Goal: Task Accomplishment & Management: Manage account settings

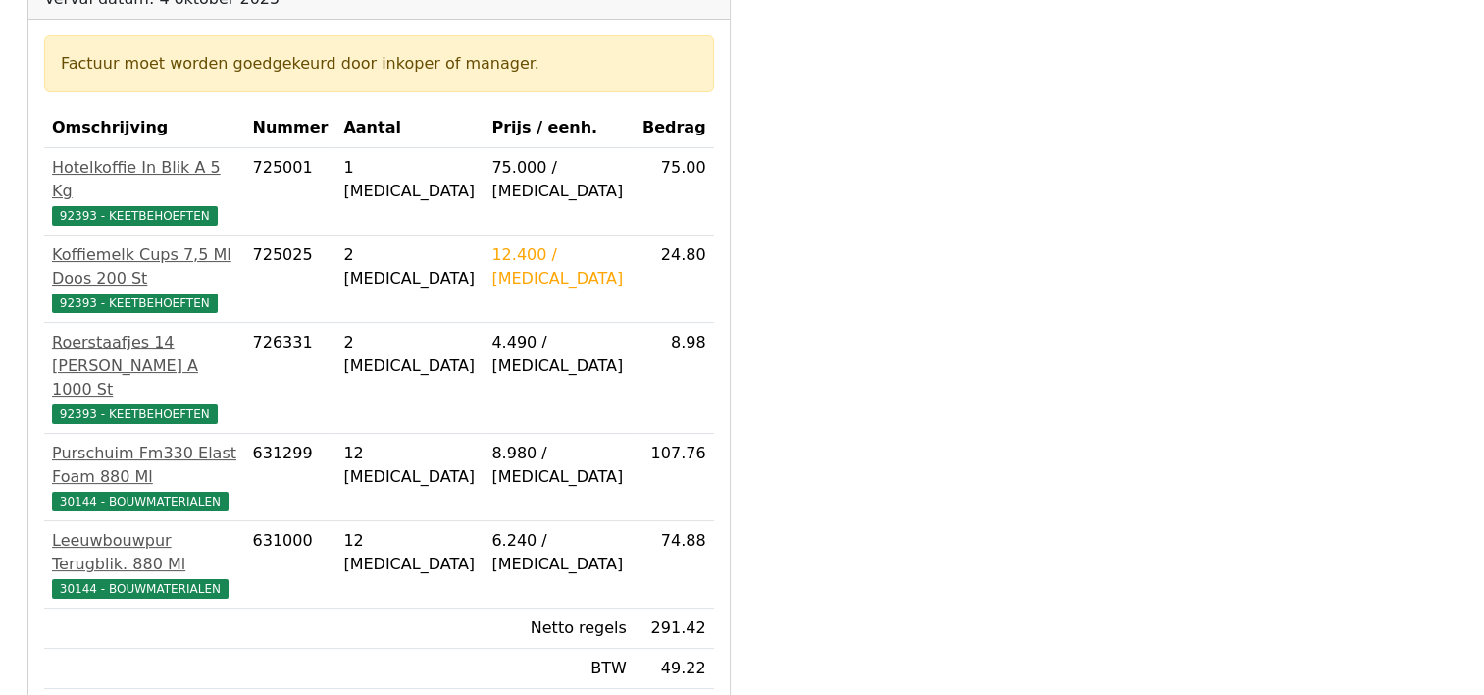
scroll to position [491, 0]
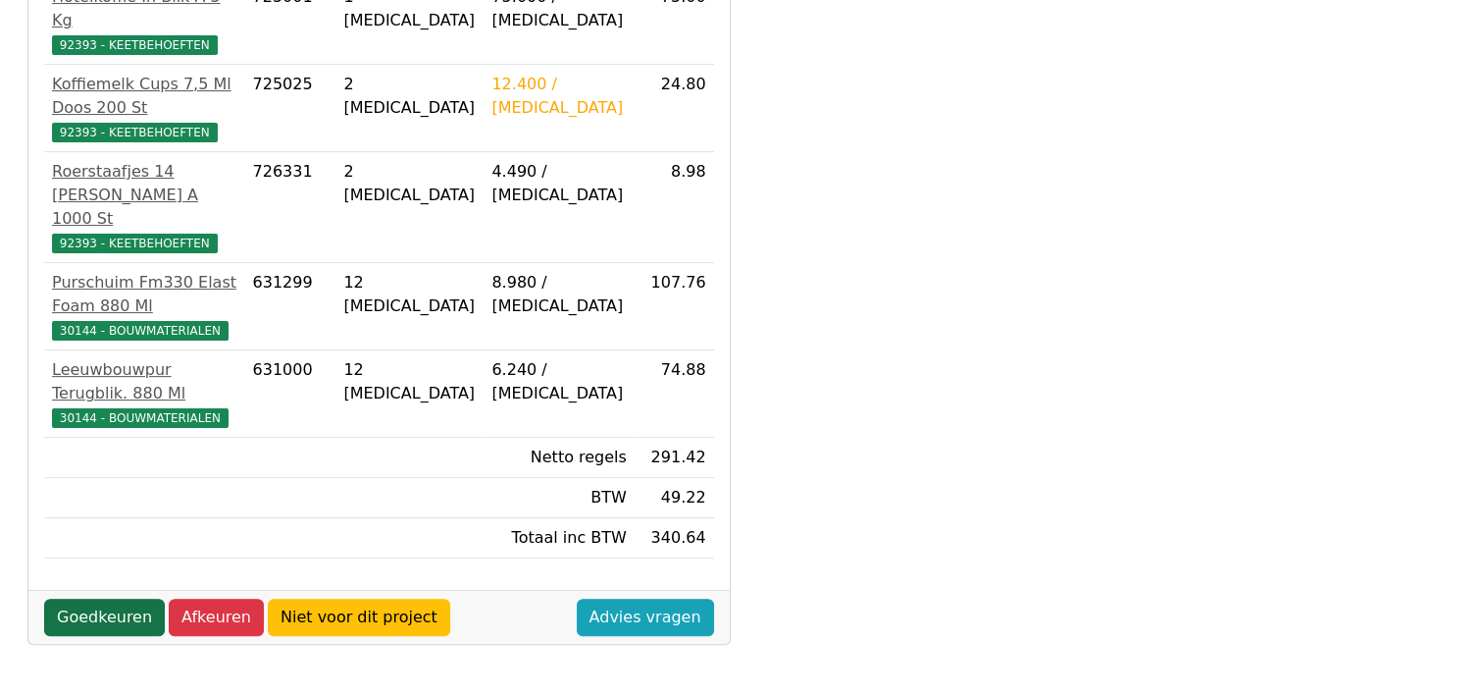
click at [92, 598] on link "Goedkeuren" at bounding box center [104, 616] width 121 height 37
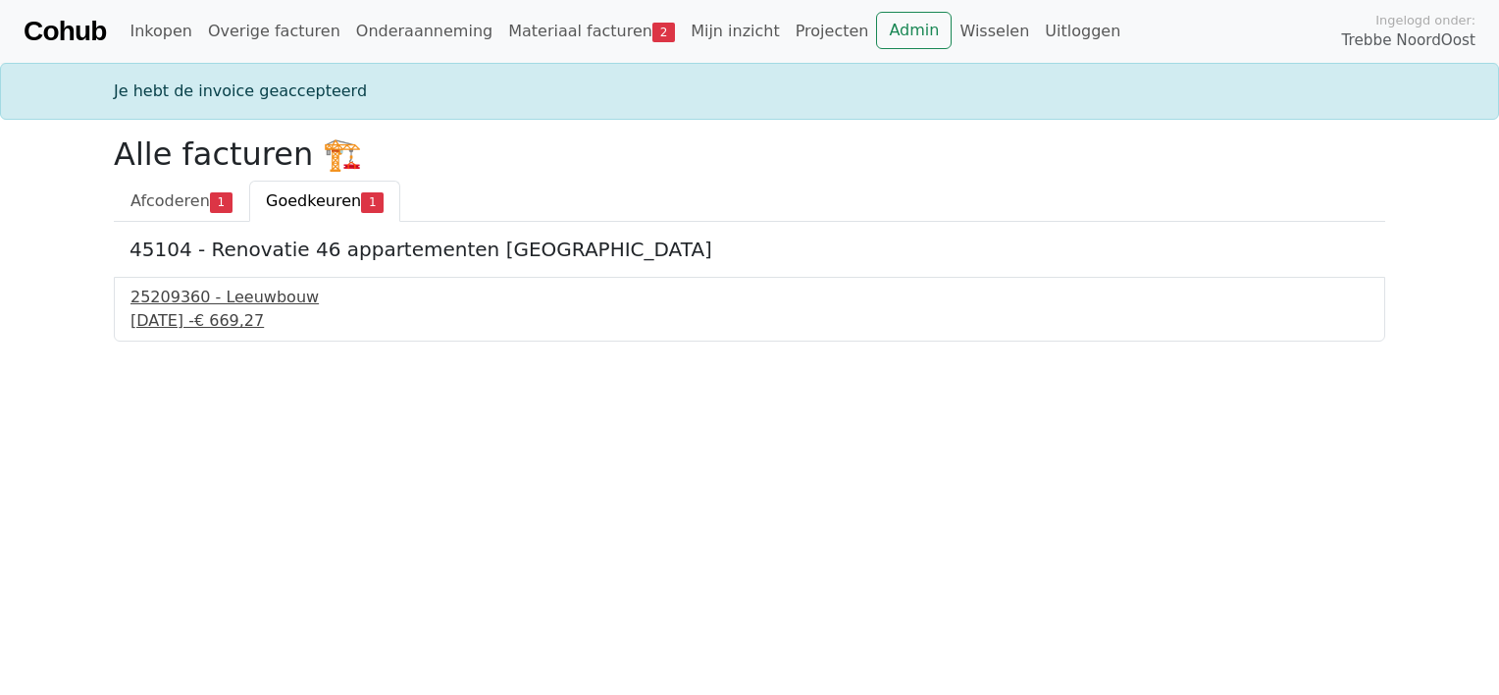
click at [180, 322] on div "4 september 2025 - € 669,27" at bounding box center [749, 321] width 1238 height 24
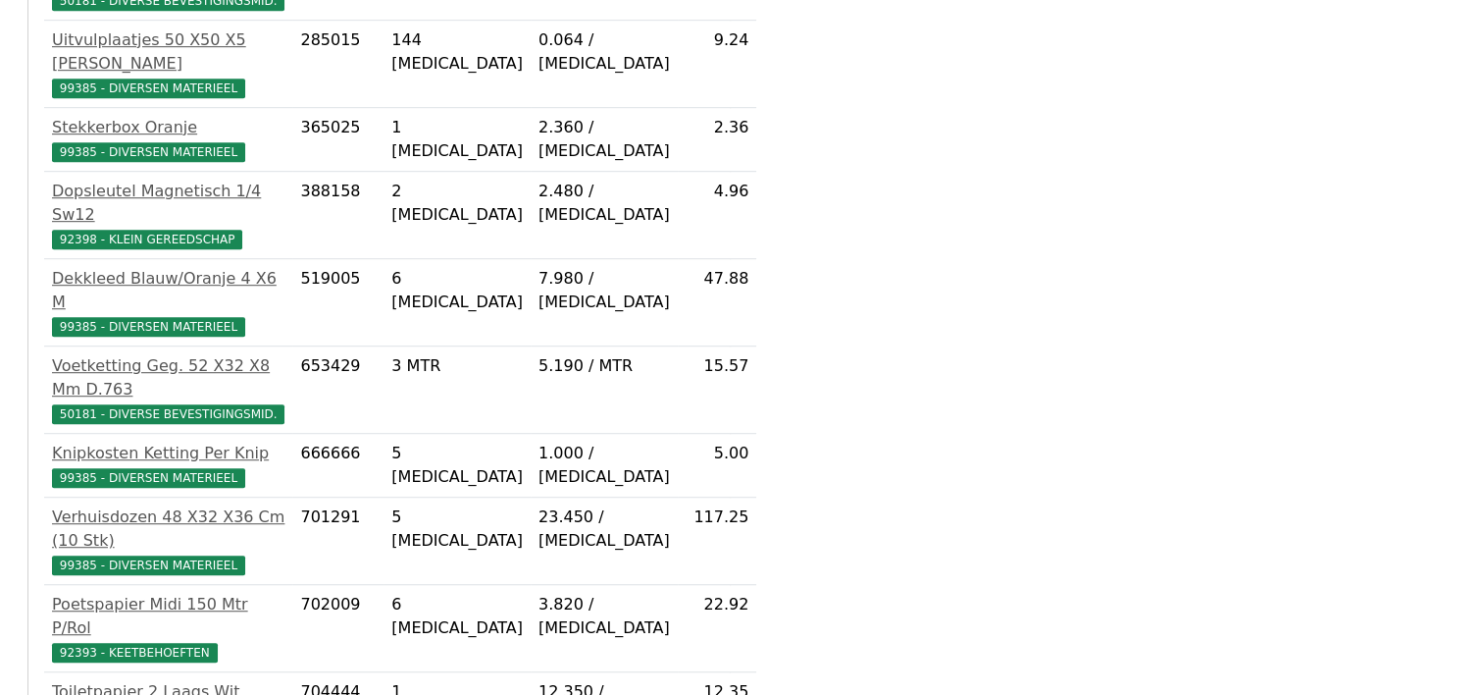
scroll to position [1260, 0]
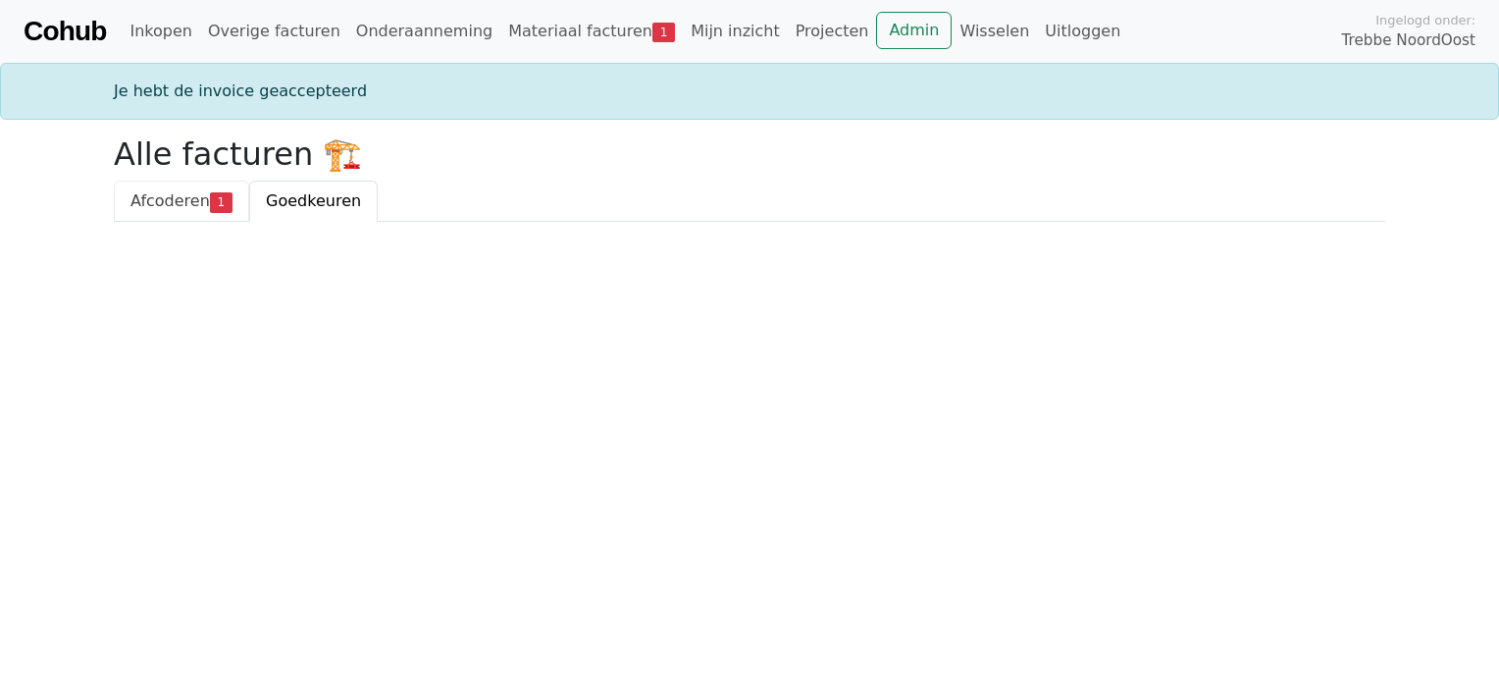
click at [181, 202] on span "Afcoderen" at bounding box center [169, 200] width 79 height 19
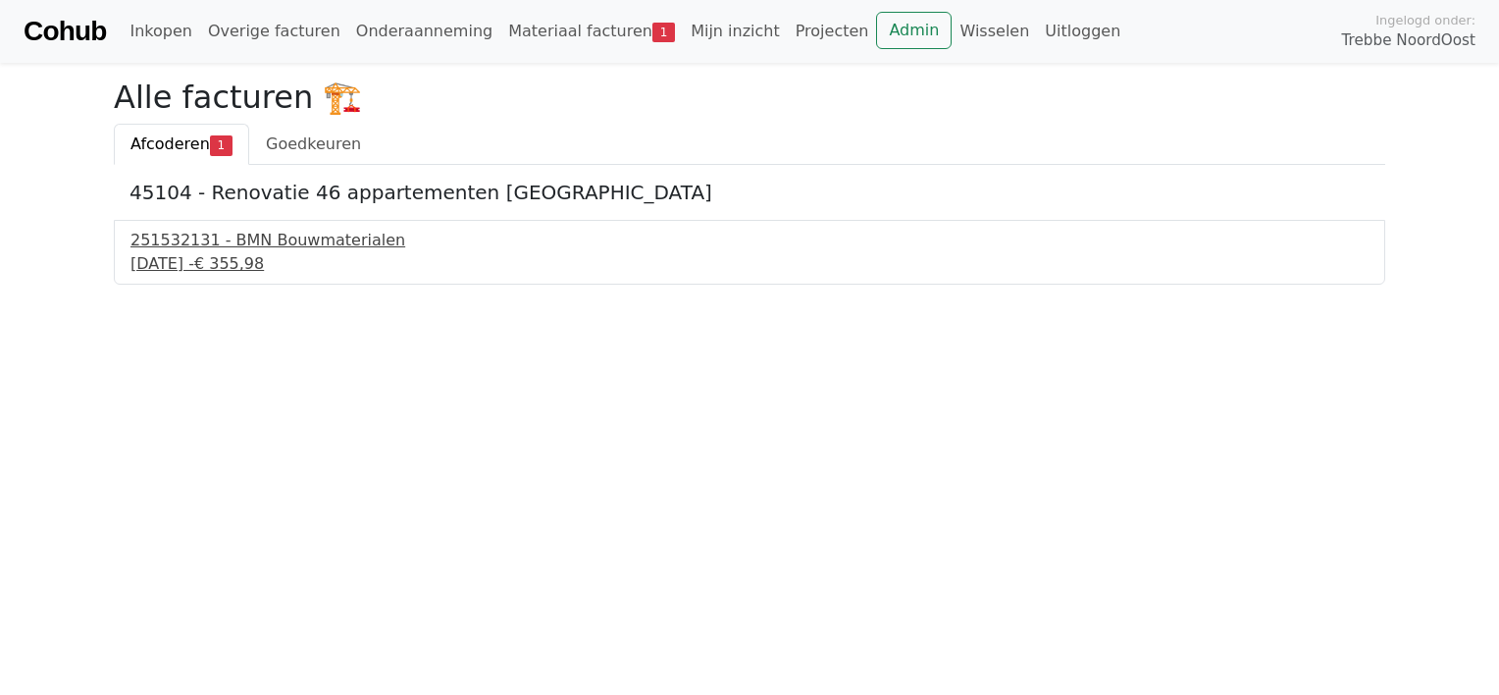
click at [181, 238] on div "251532131 - BMN Bouwmaterialen" at bounding box center [749, 241] width 1238 height 24
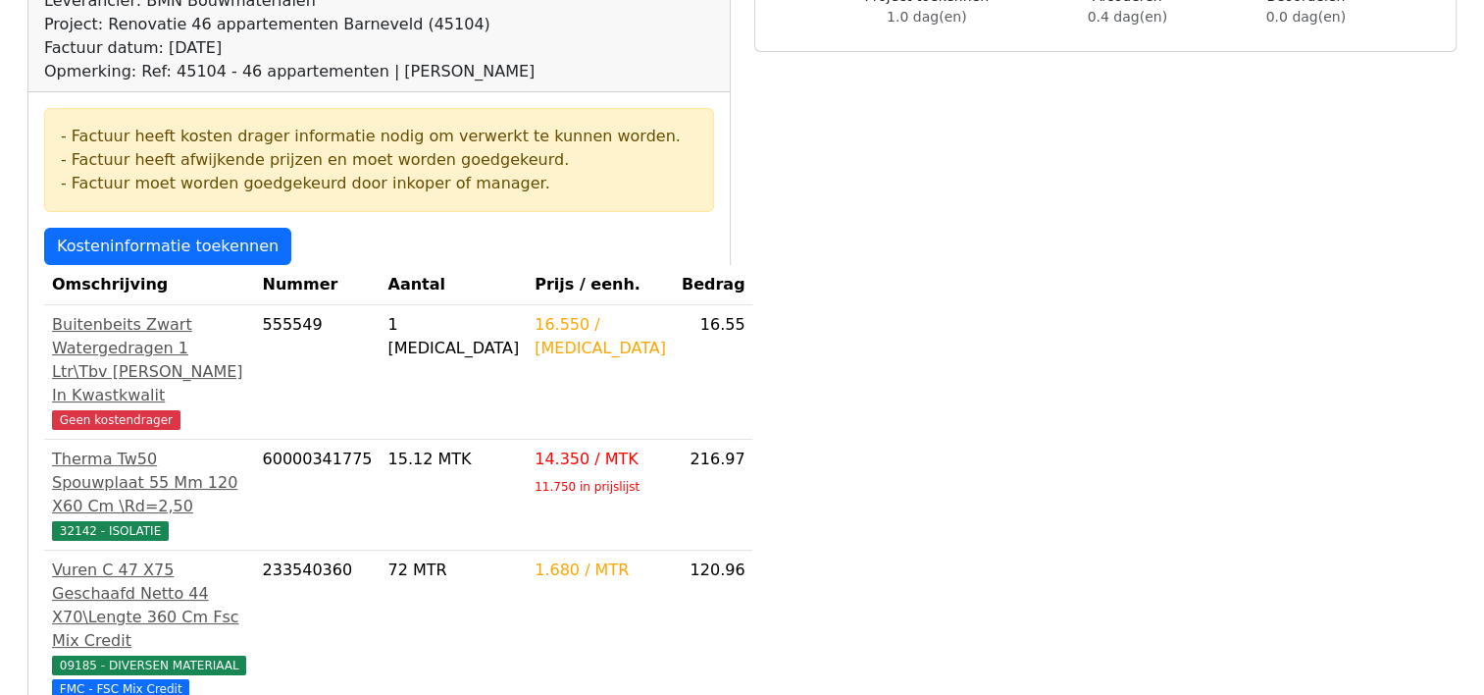
scroll to position [294, 0]
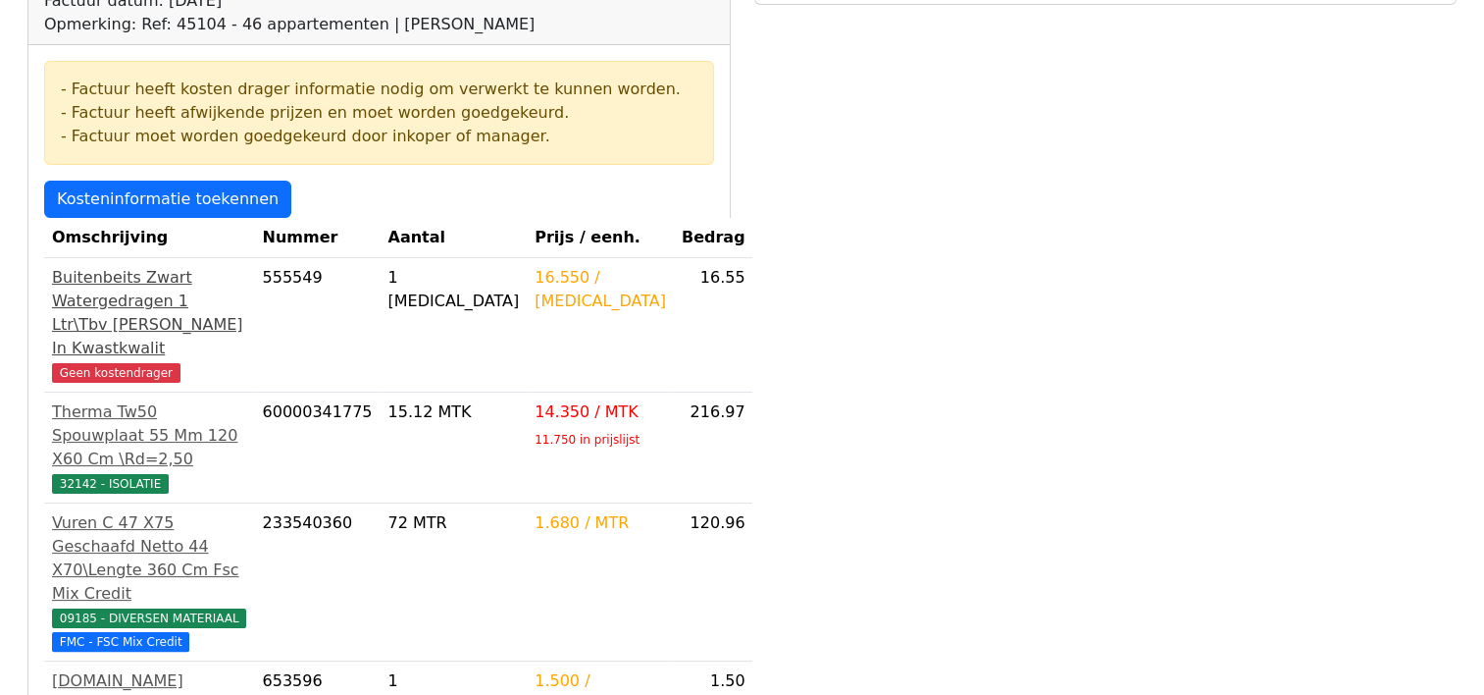
click at [146, 330] on div "Buitenbeits Zwart Watergedragen 1 Ltr\Tbv [PERSON_NAME] In Kwastkwalit" at bounding box center [149, 313] width 194 height 94
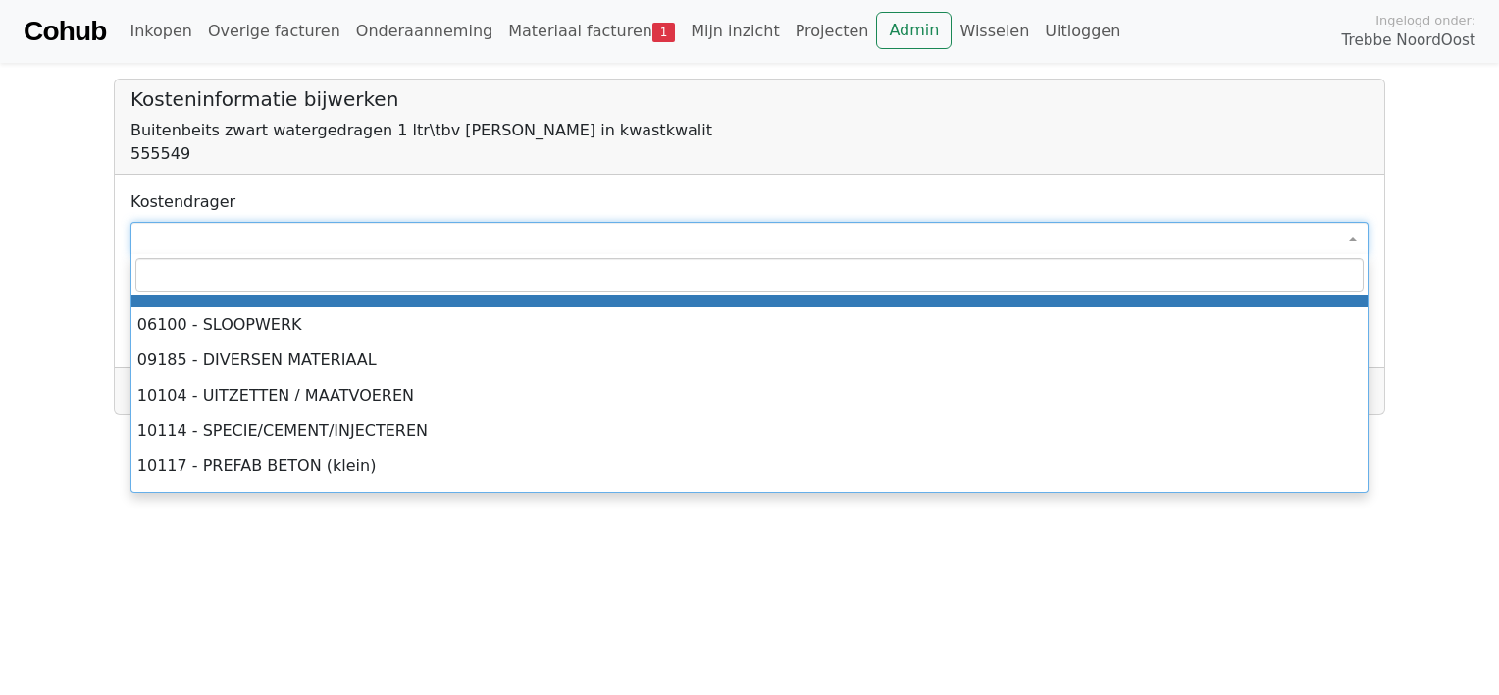
click at [178, 232] on span at bounding box center [749, 238] width 1238 height 33
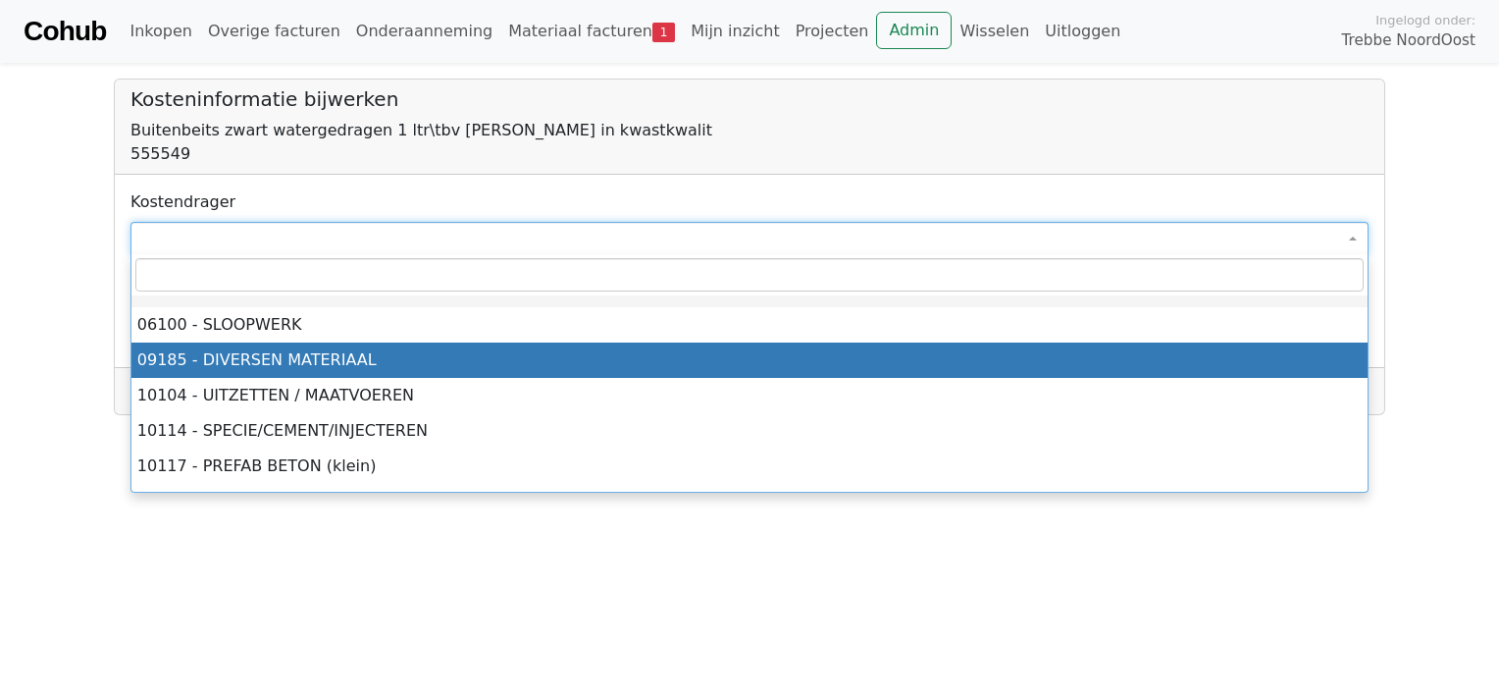
select select "****"
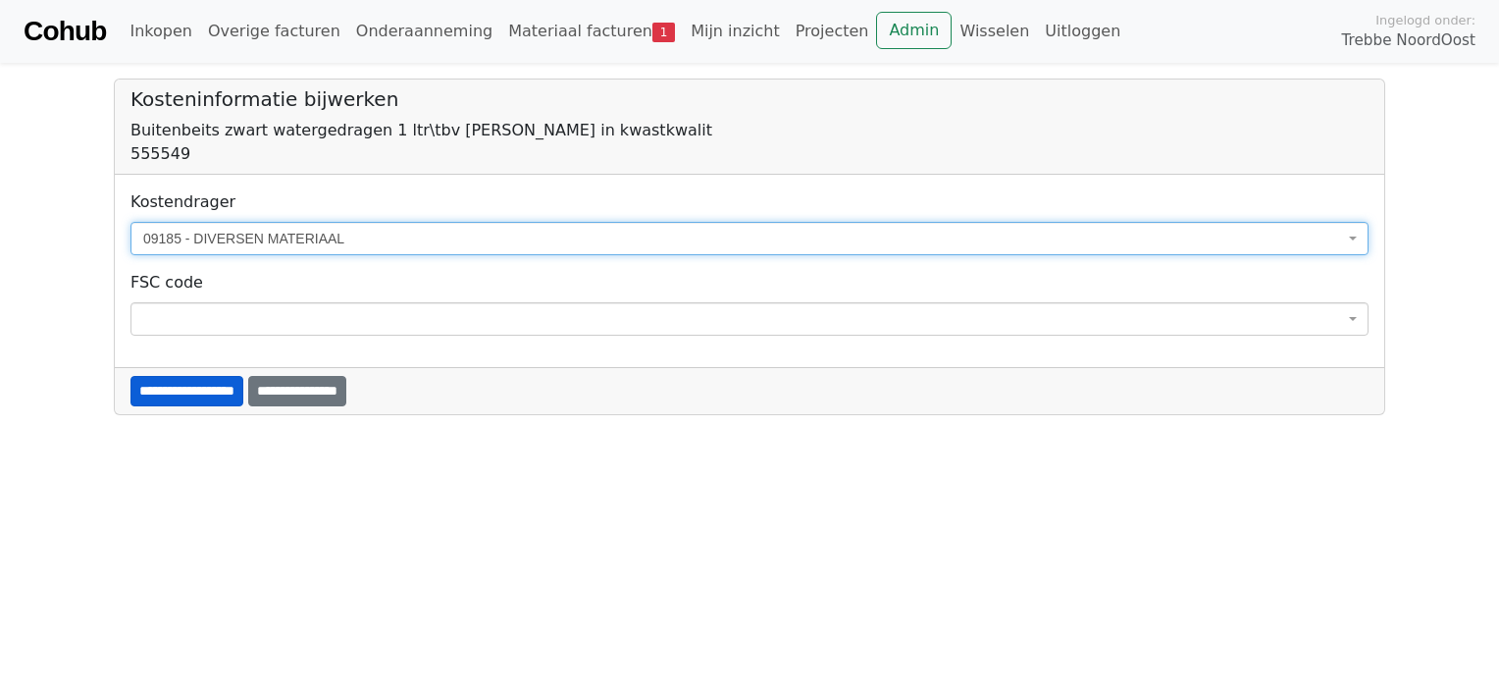
click at [194, 392] on input "**********" at bounding box center [186, 391] width 113 height 30
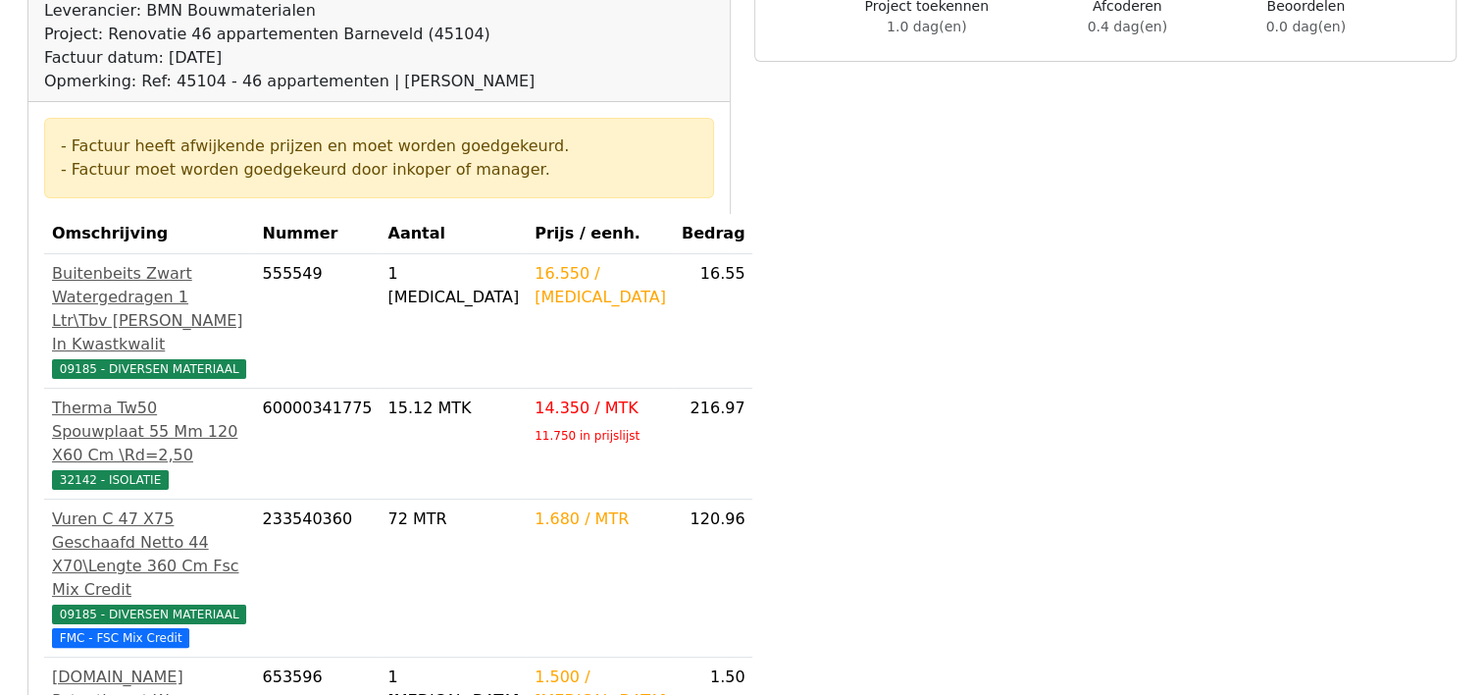
scroll to position [687, 0]
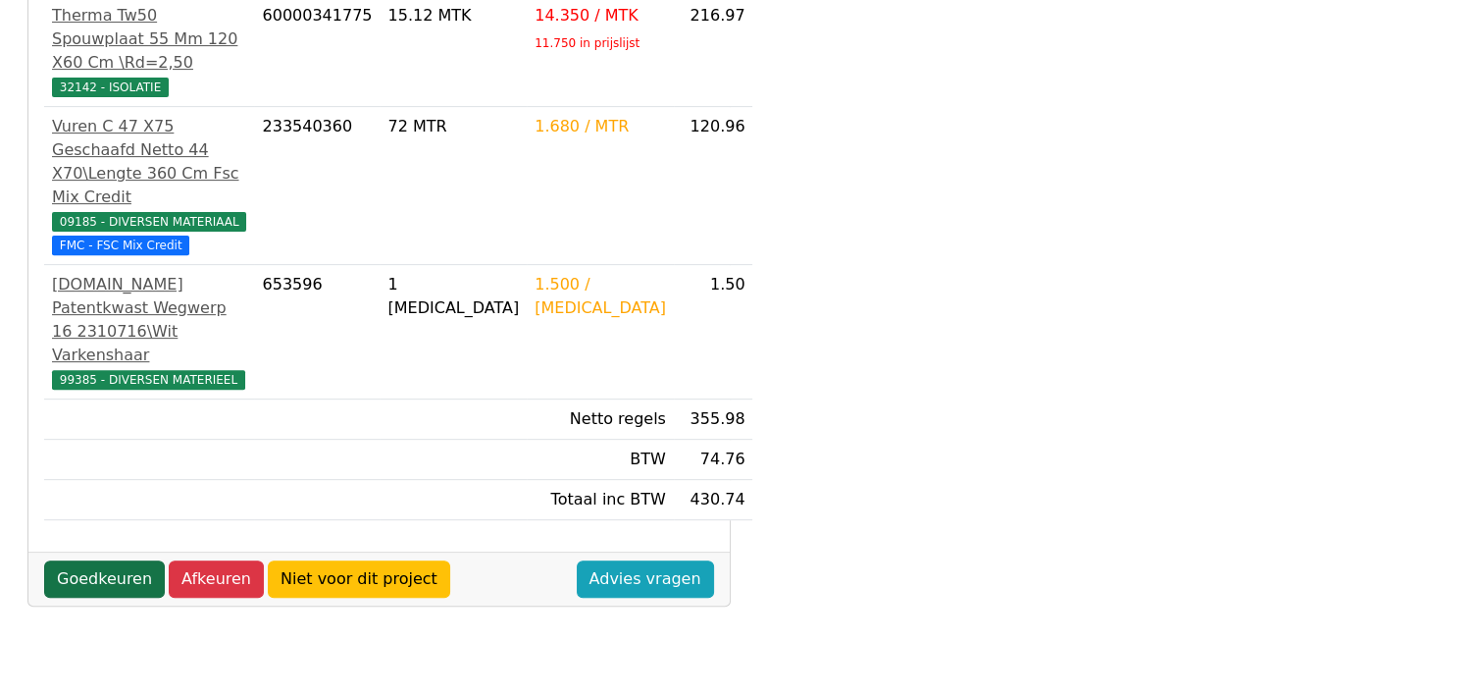
click at [99, 560] on link "Goedkeuren" at bounding box center [104, 578] width 121 height 37
